Goal: Task Accomplishment & Management: Manage account settings

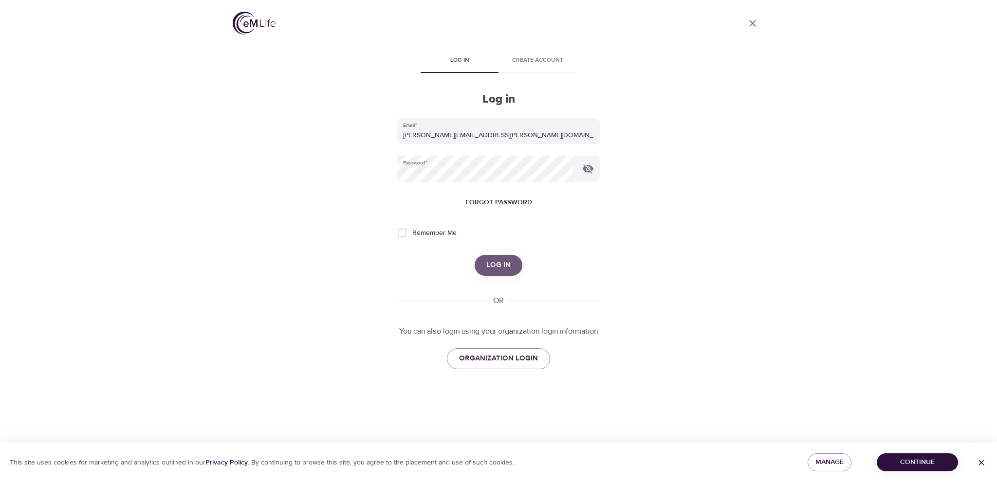
click at [508, 266] on span "Log in" at bounding box center [498, 265] width 24 height 13
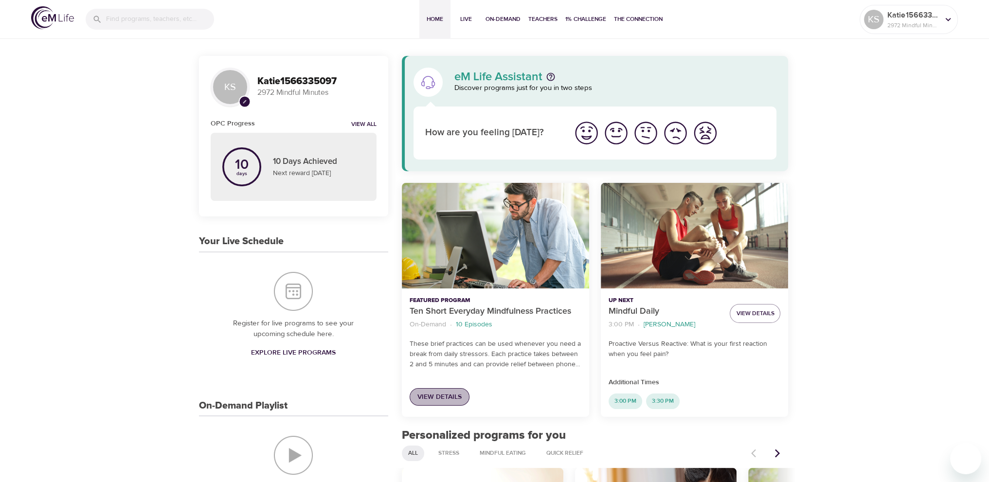
click at [453, 401] on span "View Details" at bounding box center [439, 397] width 44 height 12
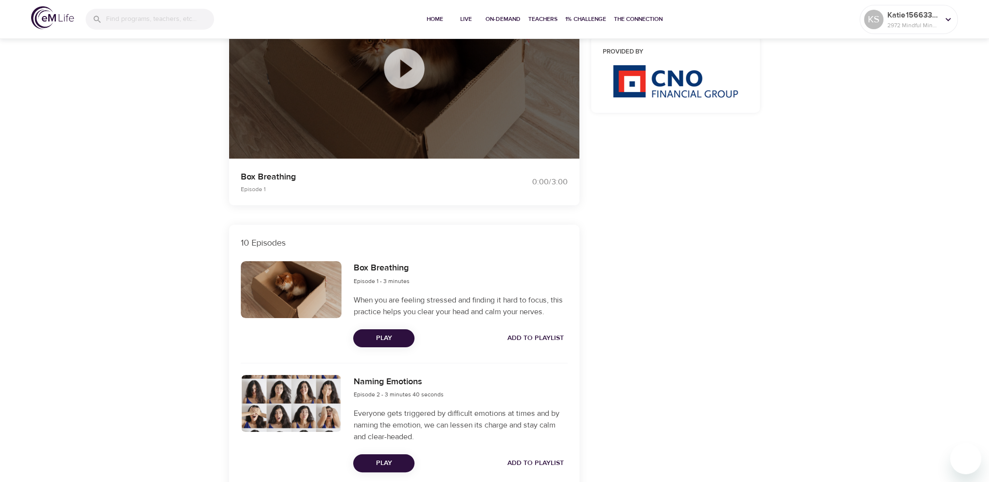
scroll to position [49, 0]
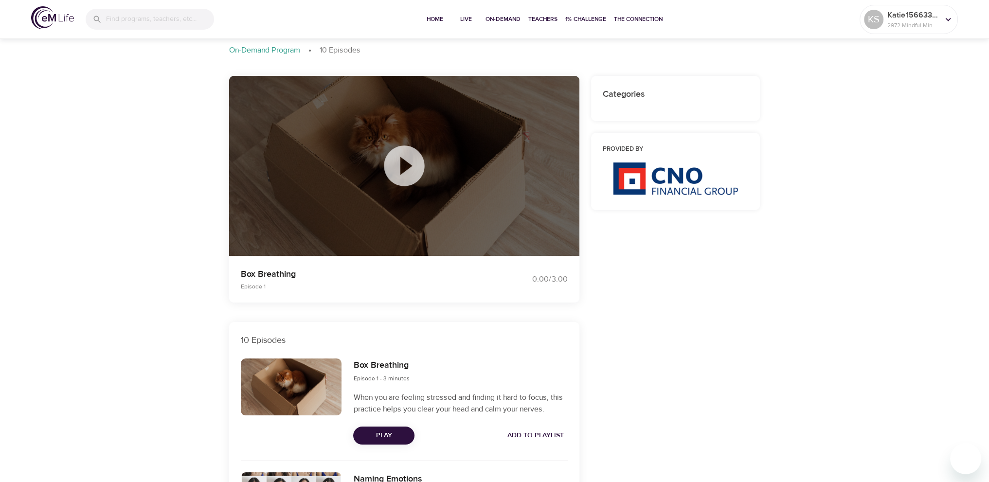
click at [400, 159] on icon at bounding box center [404, 166] width 49 height 49
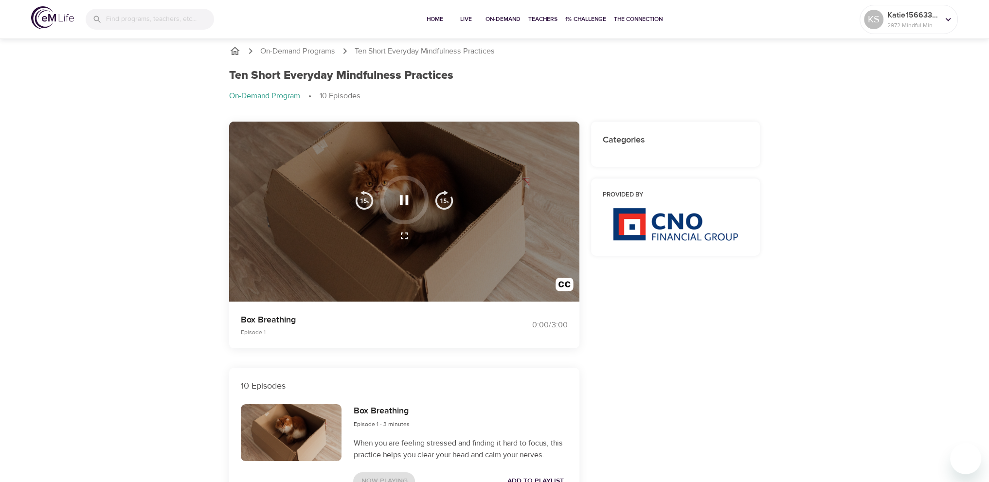
scroll to position [0, 0]
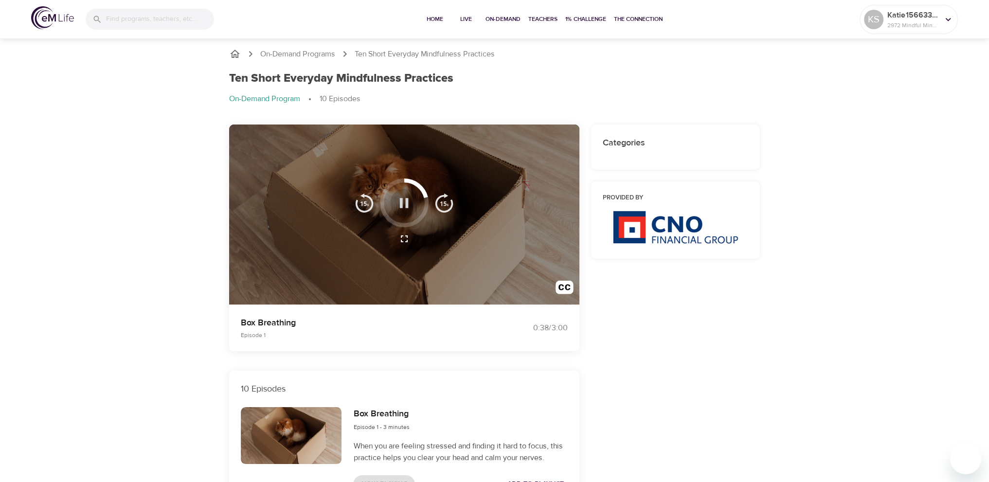
click at [397, 203] on icon "button" at bounding box center [404, 203] width 17 height 17
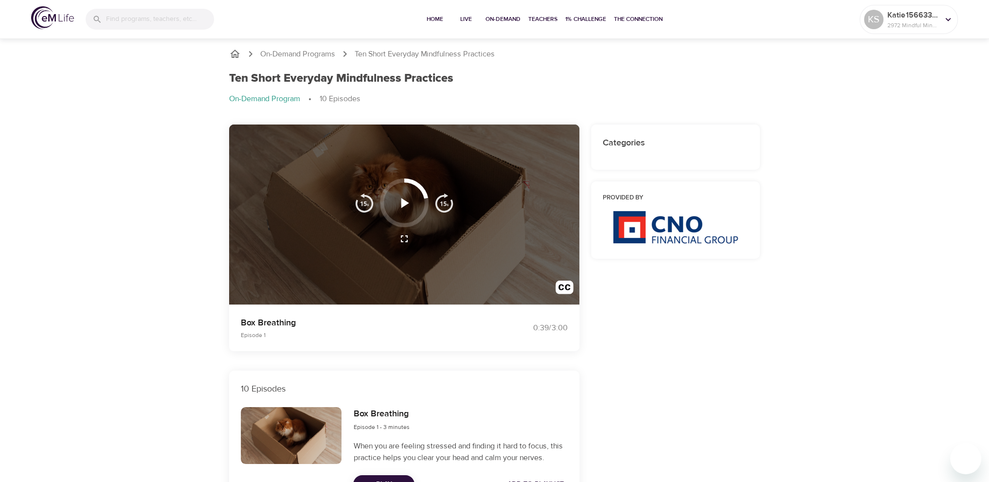
click at [400, 202] on icon "button" at bounding box center [404, 203] width 17 height 17
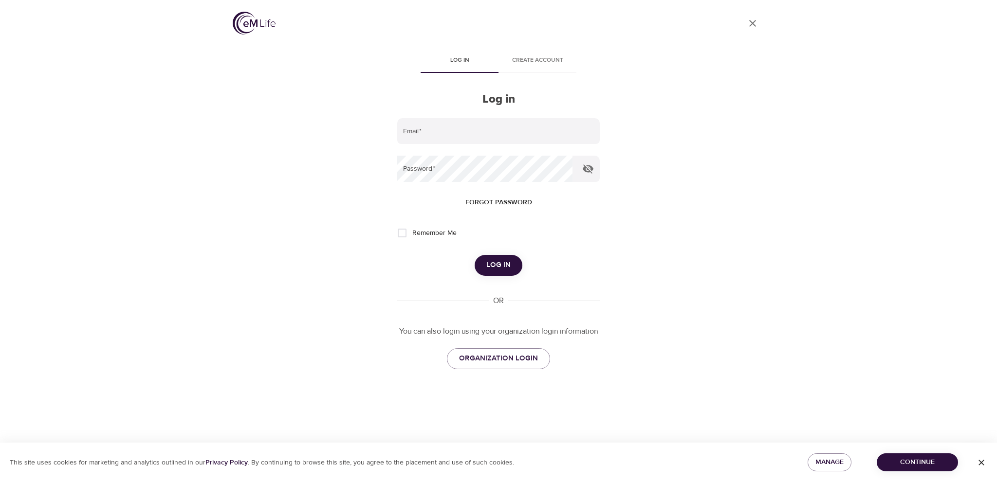
type input "[PERSON_NAME][EMAIL_ADDRESS][PERSON_NAME][DOMAIN_NAME]"
click at [507, 267] on span "Log in" at bounding box center [498, 265] width 24 height 13
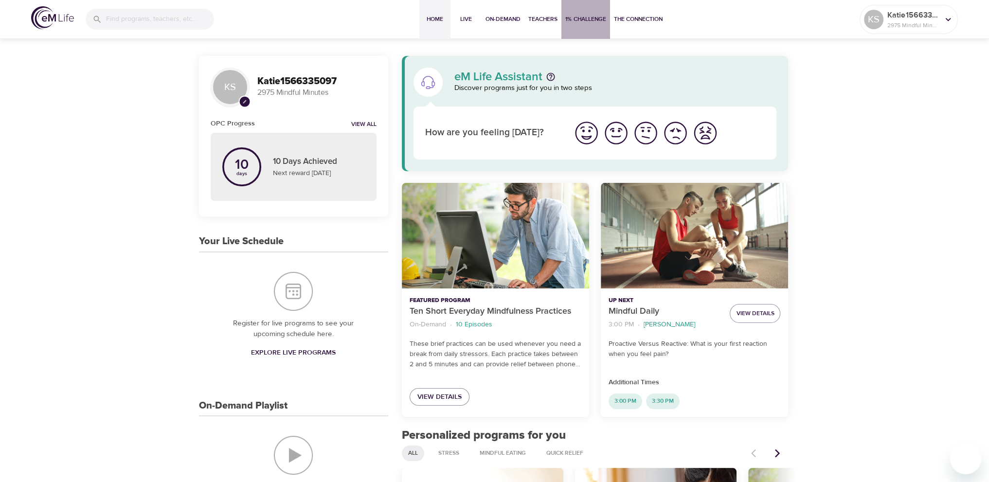
click at [566, 28] on button "1% Challenge" at bounding box center [586, 19] width 49 height 39
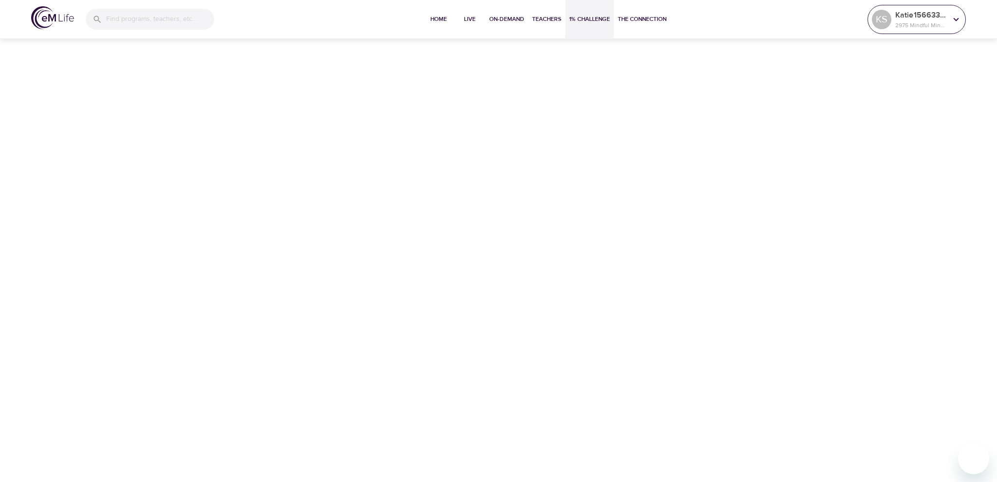
click at [926, 23] on p "2975 Mindful Minutes" at bounding box center [921, 25] width 52 height 9
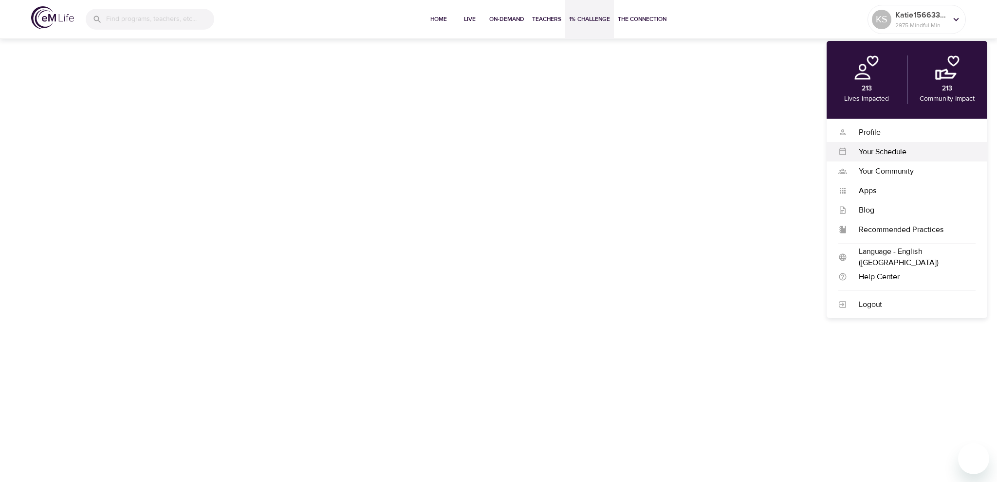
click at [890, 159] on div "Your Schedule Your Schedule" at bounding box center [906, 151] width 161 height 19
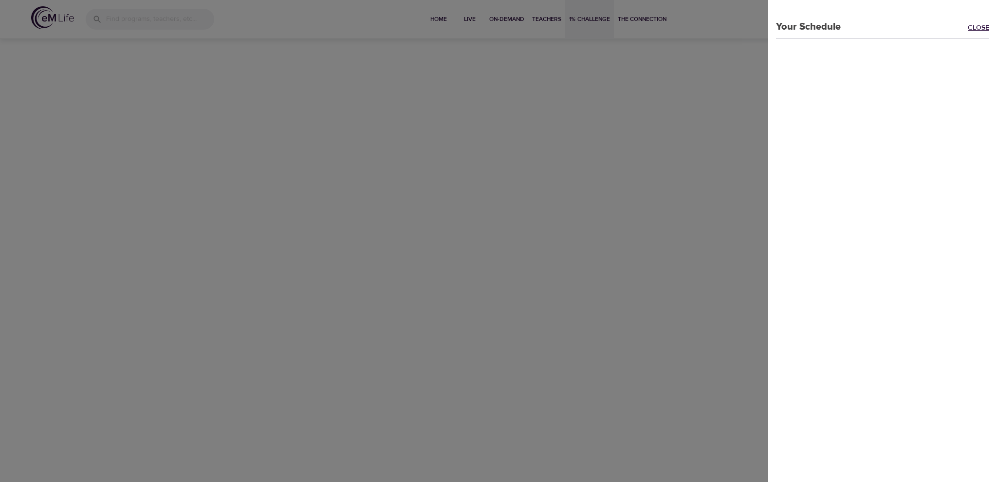
click at [973, 25] on link "Close" at bounding box center [981, 28] width 29 height 11
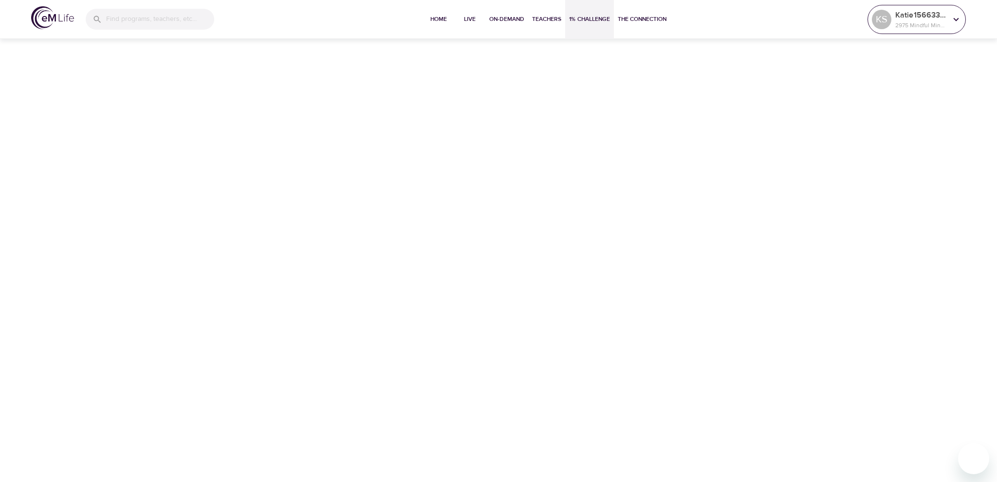
click at [917, 29] on div "Katie1566335097 2975 Mindful Minutes" at bounding box center [920, 19] width 55 height 24
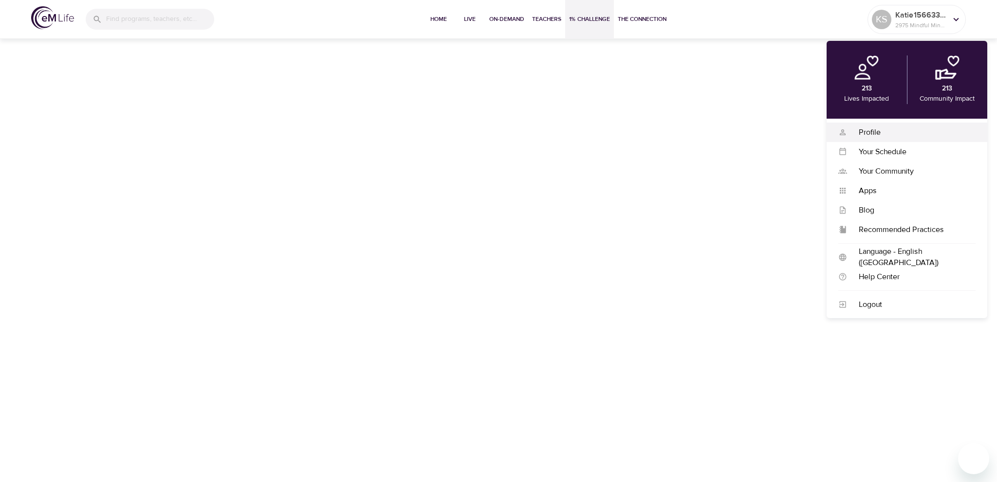
click at [872, 132] on div "Profile" at bounding box center [911, 132] width 128 height 11
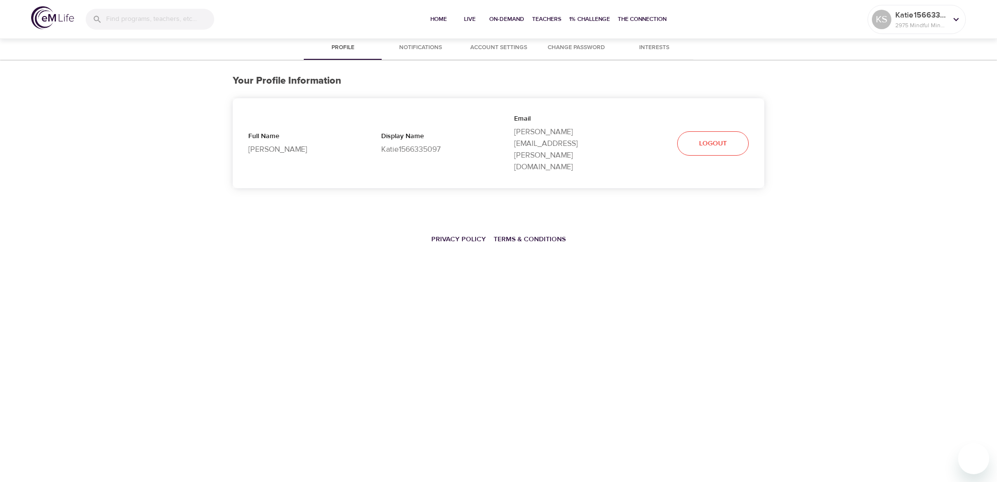
select select "10"
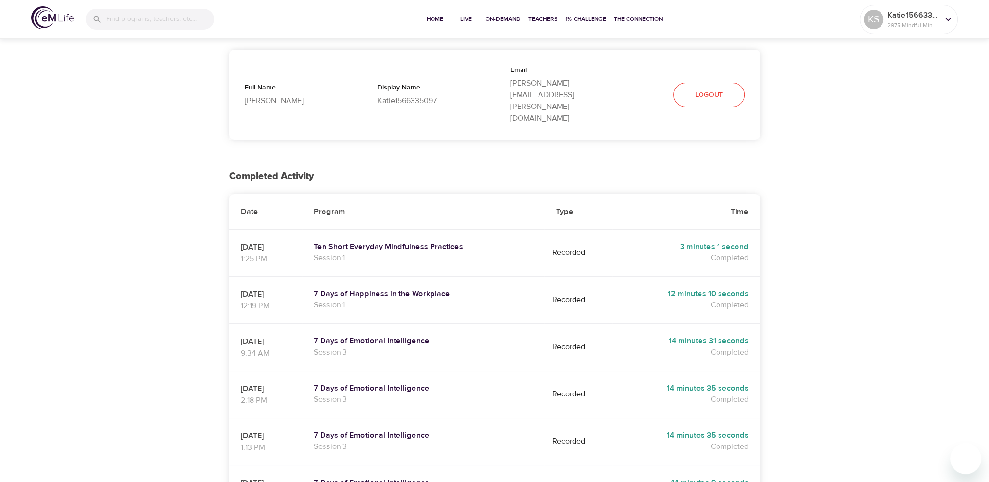
scroll to position [97, 0]
